Goal: Information Seeking & Learning: Learn about a topic

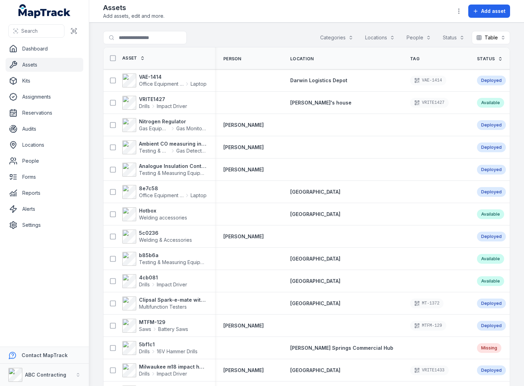
click at [290, 39] on div "Search for assets Categories Locations People Status Table *****" at bounding box center [306, 39] width 407 height 16
click at [342, 36] on button "Categories" at bounding box center [337, 37] width 42 height 13
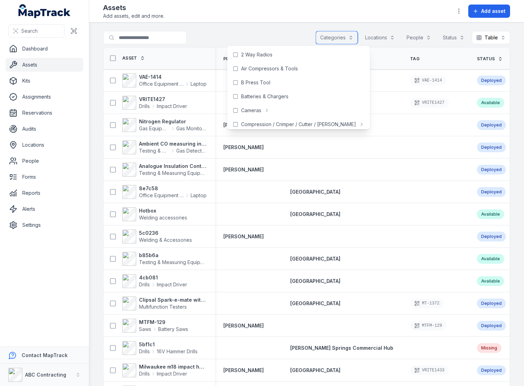
click at [372, 38] on button "Locations" at bounding box center [380, 37] width 39 height 13
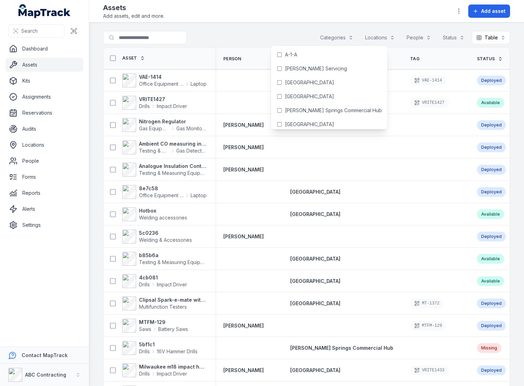
click at [411, 29] on main "Search for assets Categories Locations People Status Table ***** Asset Person L…" at bounding box center [306, 204] width 435 height 363
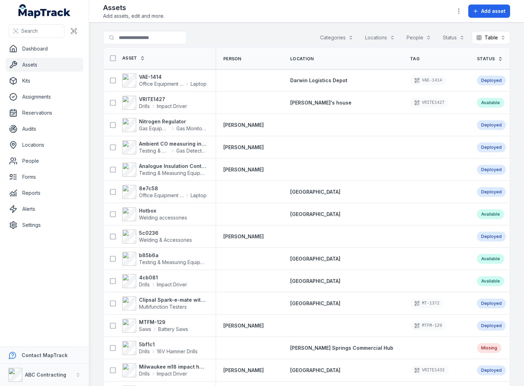
click at [431, 15] on div "Assets Add assets, edit and more. Add asset" at bounding box center [306, 11] width 407 height 17
click at [451, 23] on main "Search for assets Categories Locations People Status Table ***** Asset Person L…" at bounding box center [306, 204] width 435 height 363
click at [492, 37] on button "Table *****" at bounding box center [491, 37] width 38 height 13
click at [297, 37] on div "Search for assets Categories Locations People Status Table *****" at bounding box center [306, 39] width 407 height 16
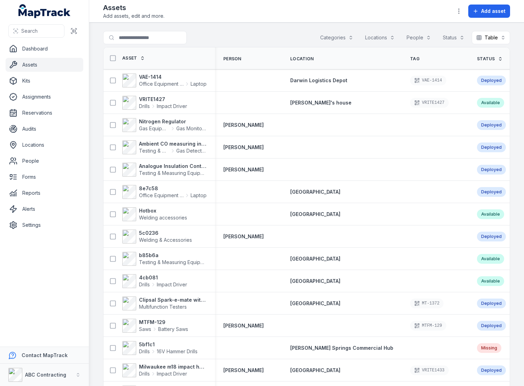
click at [298, 36] on div "Search for assets Categories Locations People Status Table *****" at bounding box center [306, 39] width 407 height 16
click at [286, 37] on div "Search for assets Categories Locations People Status Table *****" at bounding box center [306, 39] width 407 height 16
click at [272, 31] on div "Search for assets Categories Locations People Status Table *****" at bounding box center [306, 39] width 407 height 16
click at [224, 36] on div "Search for assets Categories Locations People Status Table *****" at bounding box center [306, 39] width 407 height 16
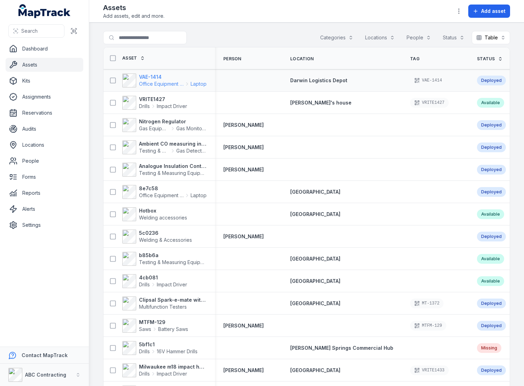
click at [144, 80] on span "Office Equipment & IT" at bounding box center [161, 83] width 45 height 7
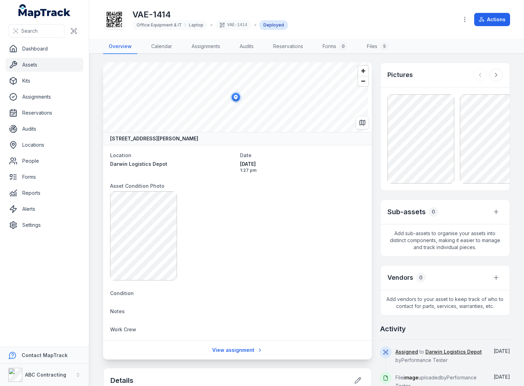
click at [327, 26] on div "VAE-1414 Office Equipment & IT Laptop VAE-1414 Deployed" at bounding box center [278, 19] width 350 height 22
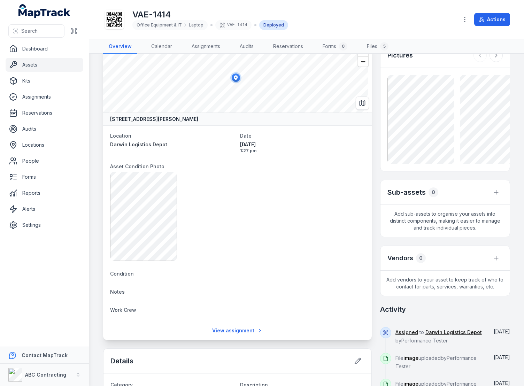
scroll to position [48, 0]
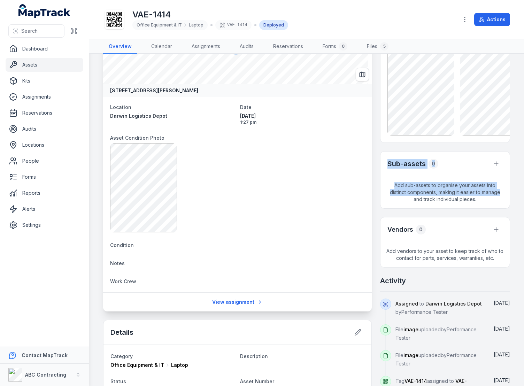
drag, startPoint x: 377, startPoint y: 160, endPoint x: 513, endPoint y: 194, distance: 140.1
click at [513, 194] on main "[STREET_ADDRESS][PERSON_NAME] Location [GEOGRAPHIC_DATA] Logistics Depot Date […" at bounding box center [306, 220] width 435 height 332
click at [500, 205] on span "Add sub-assets to organise your assets into distinct components, making it easi…" at bounding box center [445, 192] width 129 height 32
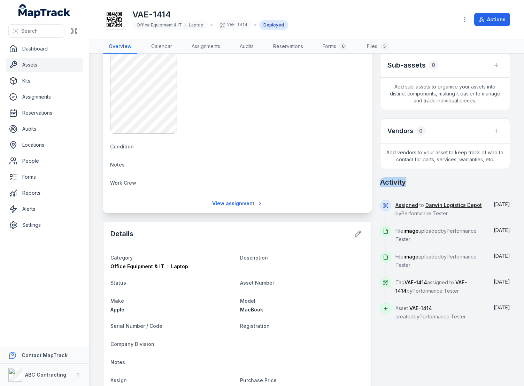
drag, startPoint x: 378, startPoint y: 181, endPoint x: 429, endPoint y: 184, distance: 50.7
click at [414, 185] on div "Activity" at bounding box center [445, 185] width 130 height 16
click at [429, 184] on div "Activity" at bounding box center [445, 185] width 130 height 16
click at [431, 183] on div "Activity" at bounding box center [445, 185] width 130 height 16
click at [434, 180] on div "Activity" at bounding box center [445, 185] width 130 height 16
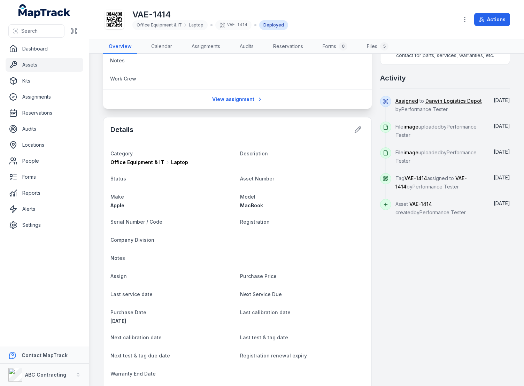
scroll to position [255, 0]
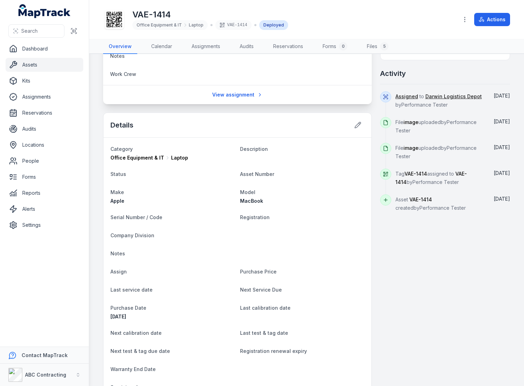
drag, startPoint x: 115, startPoint y: 129, endPoint x: 158, endPoint y: 122, distance: 42.8
click at [158, 122] on div "Details" at bounding box center [237, 125] width 268 height 25
click at [204, 156] on div "Office Equipment & IT Laptop" at bounding box center [172, 157] width 124 height 7
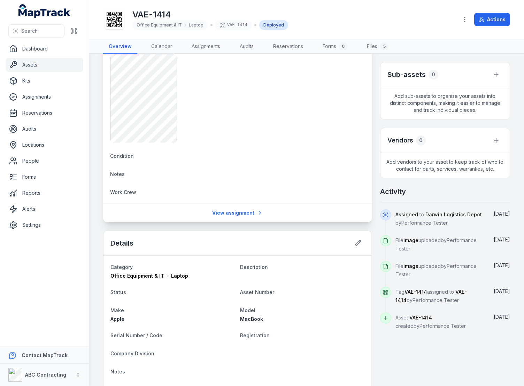
scroll to position [141, 0]
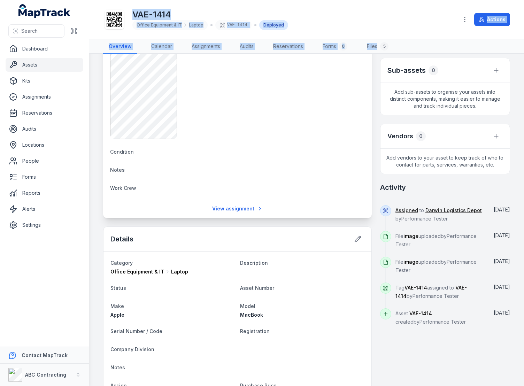
drag, startPoint x: 103, startPoint y: 13, endPoint x: 507, endPoint y: 45, distance: 405.5
click at [507, 45] on div "Toggle Navigation VAE-1414 Office Equipment & IT Laptop VAE-1414 Deployed Actio…" at bounding box center [306, 193] width 435 height 386
click at [381, 22] on div "VAE-1414 Office Equipment & IT Laptop VAE-1414 Deployed" at bounding box center [278, 19] width 350 height 22
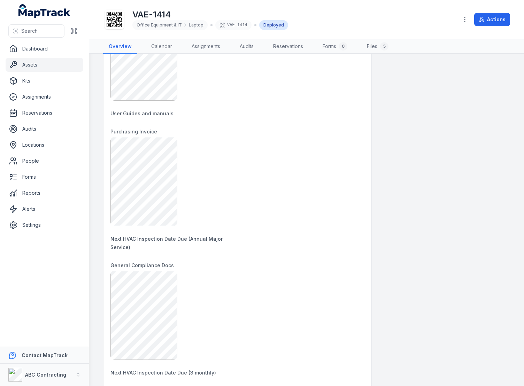
scroll to position [828, 0]
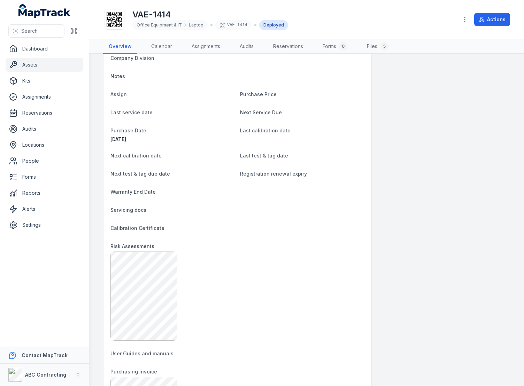
scroll to position [0, 0]
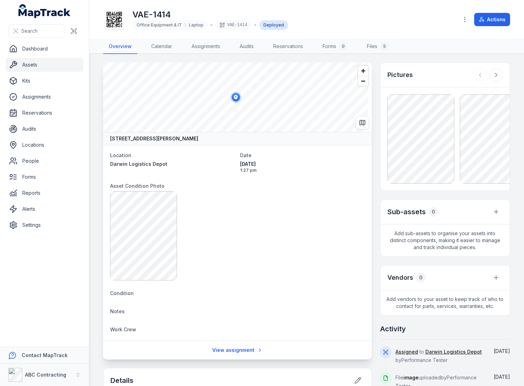
click at [365, 30] on div "VAE-1414 Office Equipment & IT Laptop VAE-1414 Deployed" at bounding box center [278, 19] width 350 height 22
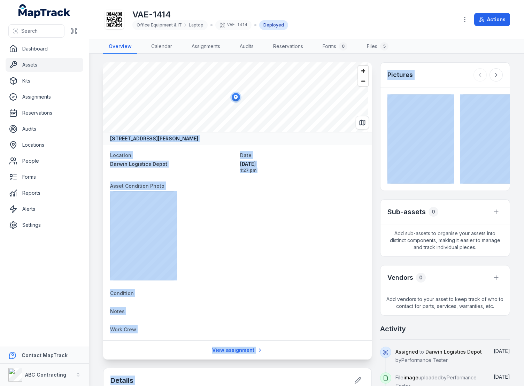
drag, startPoint x: 370, startPoint y: 61, endPoint x: 505, endPoint y: 190, distance: 186.8
click at [505, 190] on main "[STREET_ADDRESS][PERSON_NAME] Location [GEOGRAPHIC_DATA] Logistics Depot Date […" at bounding box center [306, 220] width 435 height 332
click at [507, 188] on main "[STREET_ADDRESS][PERSON_NAME] Location [GEOGRAPHIC_DATA] Logistics Depot Date […" at bounding box center [306, 220] width 435 height 332
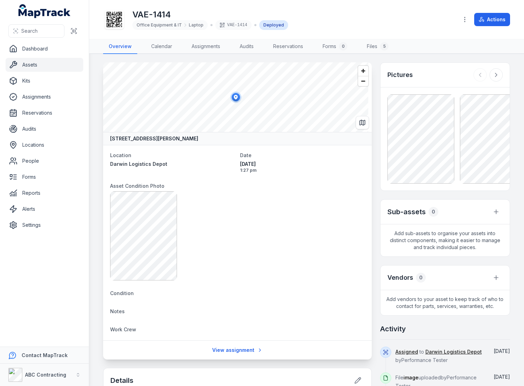
click at [508, 253] on main "[STREET_ADDRESS][PERSON_NAME] Location [GEOGRAPHIC_DATA] Logistics Depot Date […" at bounding box center [306, 220] width 435 height 332
click at [443, 240] on span "Add sub-assets to organise your assets into distinct components, making it easi…" at bounding box center [445, 240] width 129 height 32
drag, startPoint x: 411, startPoint y: 210, endPoint x: 434, endPoint y: 211, distance: 23.4
click at [434, 211] on div "Sub-assets 0" at bounding box center [445, 212] width 129 height 25
click at [438, 211] on div "Sub-assets 0" at bounding box center [445, 212] width 129 height 25
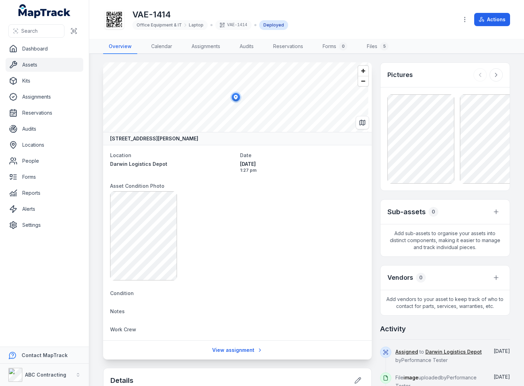
click at [442, 210] on div "Sub-assets 0" at bounding box center [445, 212] width 129 height 25
click at [453, 184] on div at bounding box center [445, 138] width 129 height 103
click at [453, 26] on div "VAE-1414 Office Equipment & IT Laptop VAE-1414 Deployed Actions" at bounding box center [306, 19] width 407 height 33
click at [466, 31] on div "VAE-1414 Office Equipment & IT Laptop VAE-1414 Deployed Actions" at bounding box center [306, 19] width 407 height 33
click at [446, 17] on div "VAE-1414 Office Equipment & IT Laptop VAE-1414 Deployed" at bounding box center [278, 19] width 350 height 22
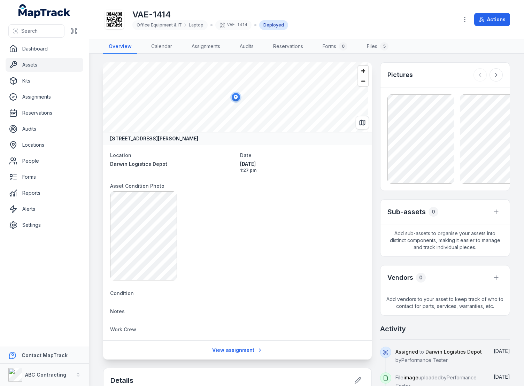
click at [464, 7] on div "VAE-1414 Office Equipment & IT Laptop VAE-1414 Deployed Actions" at bounding box center [306, 19] width 407 height 33
click at [381, 17] on div "VAE-1414 Office Equipment & IT Laptop VAE-1414 Deployed" at bounding box center [278, 19] width 350 height 22
click at [310, 20] on div "VAE-1414 Office Equipment & IT Laptop VAE-1414 Deployed" at bounding box center [278, 19] width 350 height 22
click at [305, 23] on div "VAE-1414 Office Equipment & IT Laptop VAE-1414 Deployed" at bounding box center [278, 19] width 350 height 22
click at [280, 15] on h1 "VAE-1414" at bounding box center [210, 14] width 156 height 11
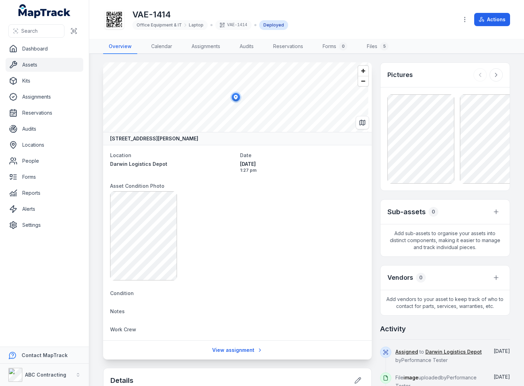
click at [313, 24] on div "VAE-1414 Office Equipment & IT Laptop VAE-1414 Deployed" at bounding box center [278, 19] width 350 height 22
click at [267, 9] on h1 "VAE-1414" at bounding box center [210, 14] width 156 height 11
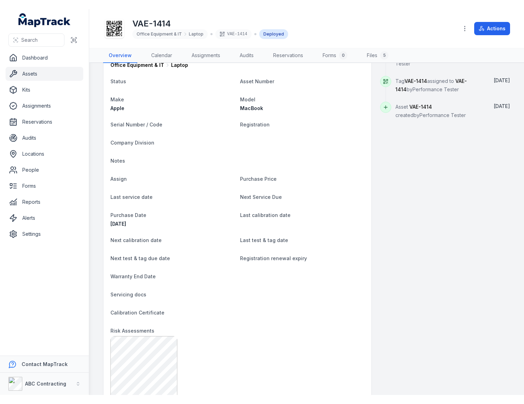
scroll to position [412, 0]
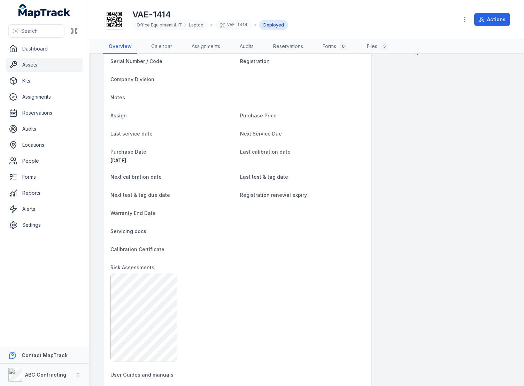
click at [231, 129] on dt "Last service date" at bounding box center [172, 133] width 124 height 8
drag, startPoint x: 445, startPoint y: 137, endPoint x: 437, endPoint y: 139, distance: 8.2
click at [445, 137] on div "[STREET_ADDRESS][PERSON_NAME] Location [GEOGRAPHIC_DATA] Logistics Depot Date […" at bounding box center [306, 222] width 407 height 1143
click at [422, 144] on div "[STREET_ADDRESS][PERSON_NAME] Location [GEOGRAPHIC_DATA] Logistics Depot Date […" at bounding box center [306, 222] width 407 height 1143
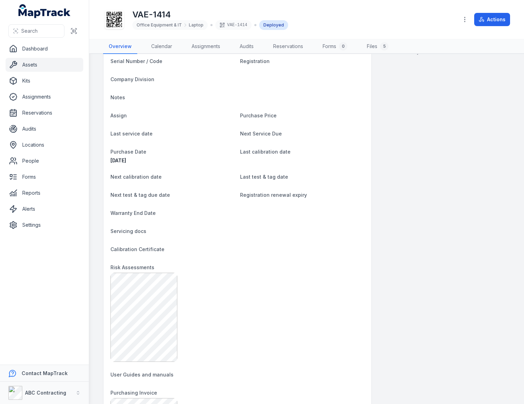
click at [297, 100] on dt "Notes" at bounding box center [237, 97] width 254 height 8
click at [398, 118] on div "[STREET_ADDRESS][PERSON_NAME] Location [GEOGRAPHIC_DATA] Logistics Depot Date […" at bounding box center [306, 222] width 407 height 1143
click at [397, 121] on div "[STREET_ADDRESS][PERSON_NAME] Location [GEOGRAPHIC_DATA] Logistics Depot Date […" at bounding box center [306, 222] width 407 height 1143
click at [384, 120] on div "[STREET_ADDRESS][PERSON_NAME] Location [GEOGRAPHIC_DATA] Logistics Depot Date […" at bounding box center [306, 222] width 407 height 1143
click at [404, 293] on div "[STREET_ADDRESS][PERSON_NAME] Location [GEOGRAPHIC_DATA] Logistics Depot Date […" at bounding box center [306, 222] width 407 height 1143
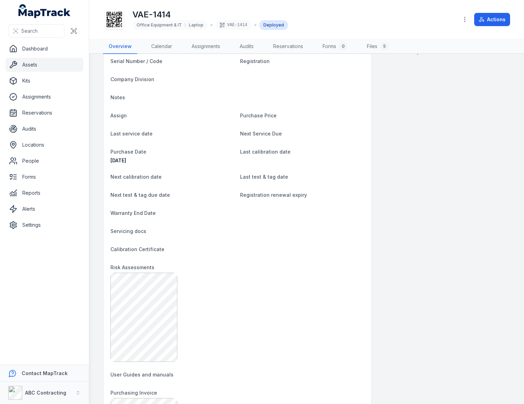
click at [200, 122] on dl "Category Office Equipment & IT Laptop Description Status Asset Number Make Appl…" at bounding box center [237, 332] width 254 height 687
